Goal: Task Accomplishment & Management: Use online tool/utility

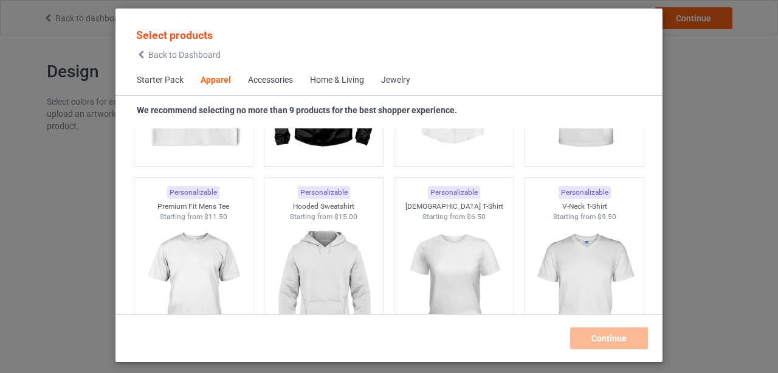
scroll to position [454, 0]
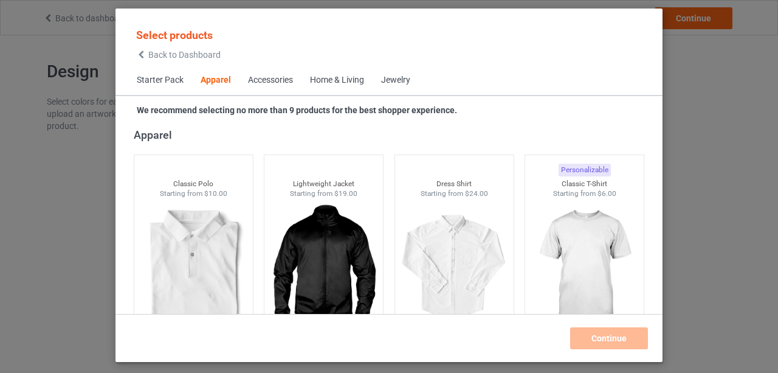
click at [157, 80] on span "Starter Pack" at bounding box center [160, 80] width 64 height 29
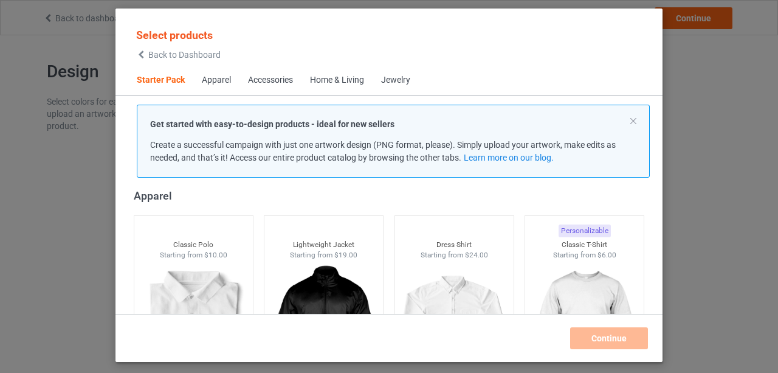
scroll to position [15, 0]
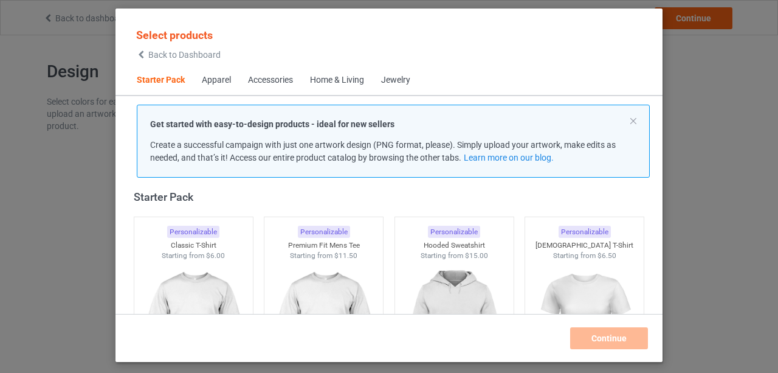
click at [207, 81] on div "Apparel" at bounding box center [216, 80] width 29 height 12
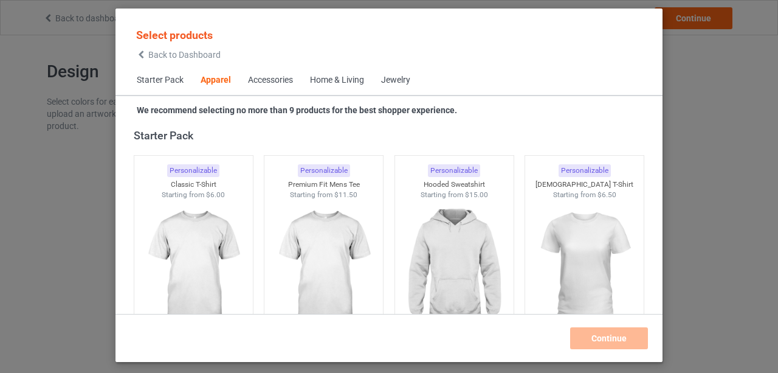
scroll to position [453, 0]
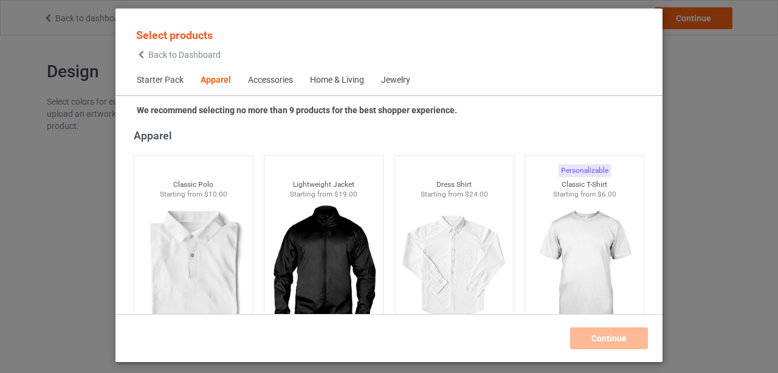
click at [275, 84] on div "Accessories" at bounding box center [270, 80] width 45 height 12
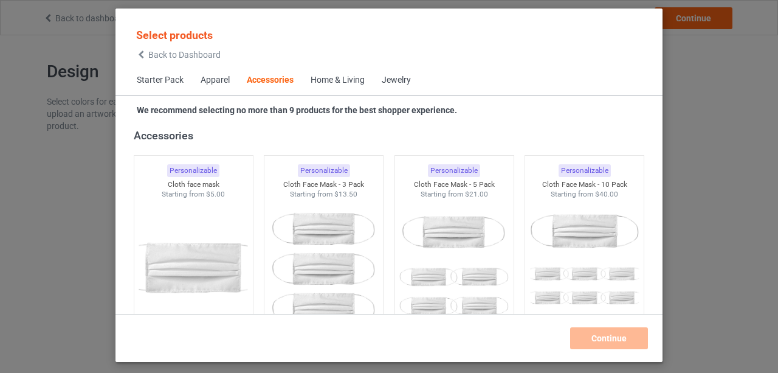
click at [330, 80] on div "Home & Living" at bounding box center [338, 80] width 54 height 12
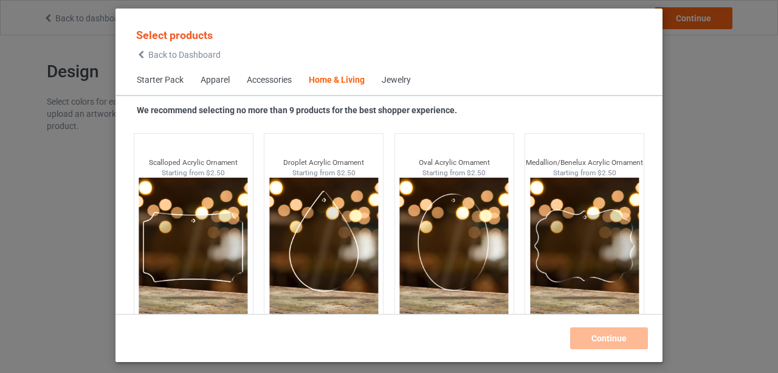
scroll to position [13239, 0]
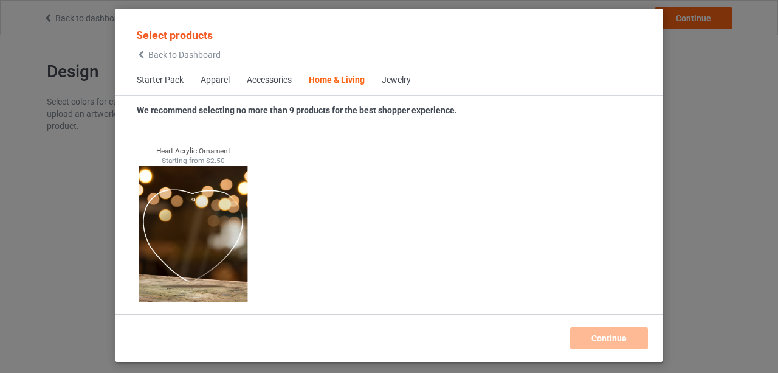
click at [156, 57] on span "Back to Dashboard" at bounding box center [184, 55] width 72 height 10
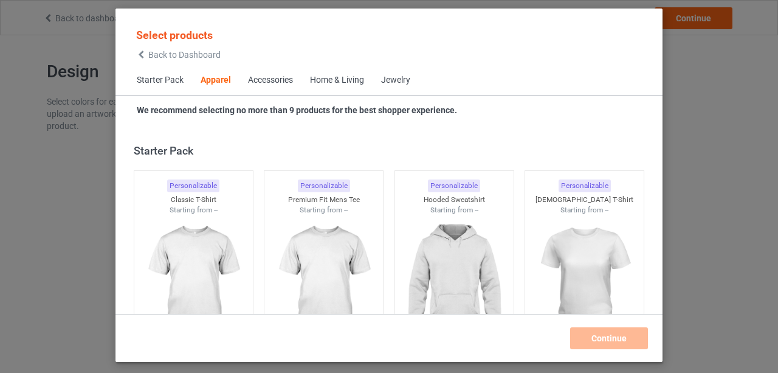
scroll to position [453, 0]
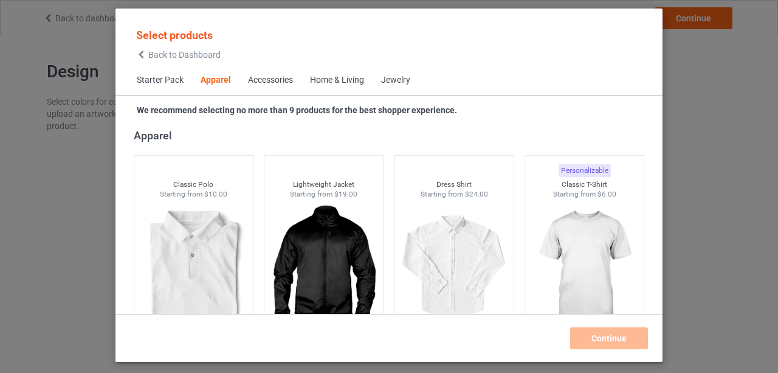
click at [328, 83] on div "Home & Living" at bounding box center [337, 80] width 54 height 12
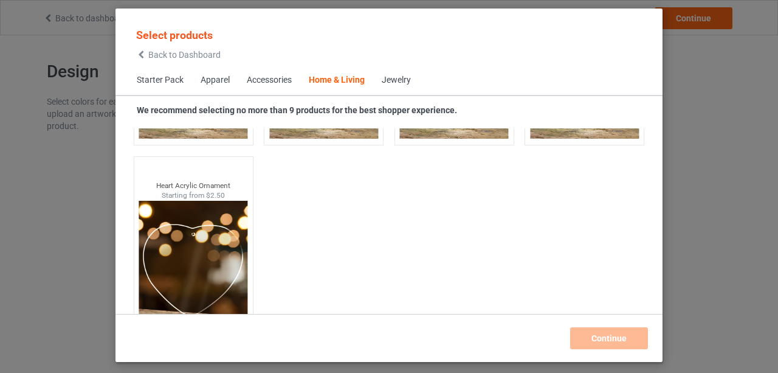
scroll to position [13239, 0]
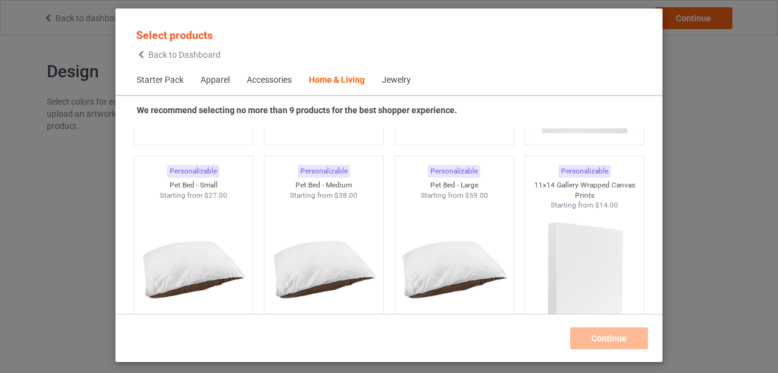
scroll to position [3423, 0]
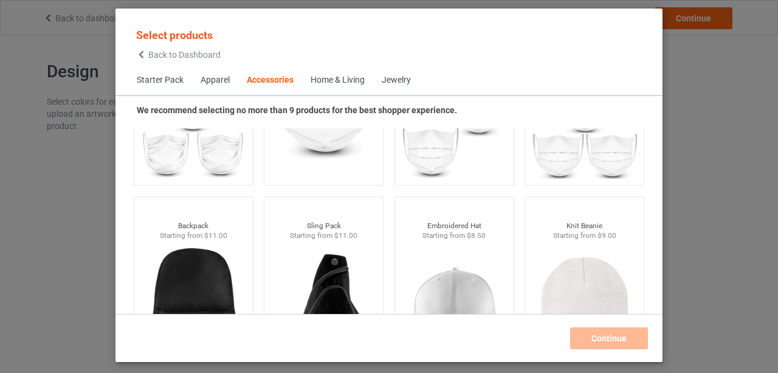
click at [706, 153] on div "Select products Back to Dashboard Starter Pack Apparel Accessories Home & Livin…" at bounding box center [389, 186] width 778 height 373
